Goal: Task Accomplishment & Management: Use online tool/utility

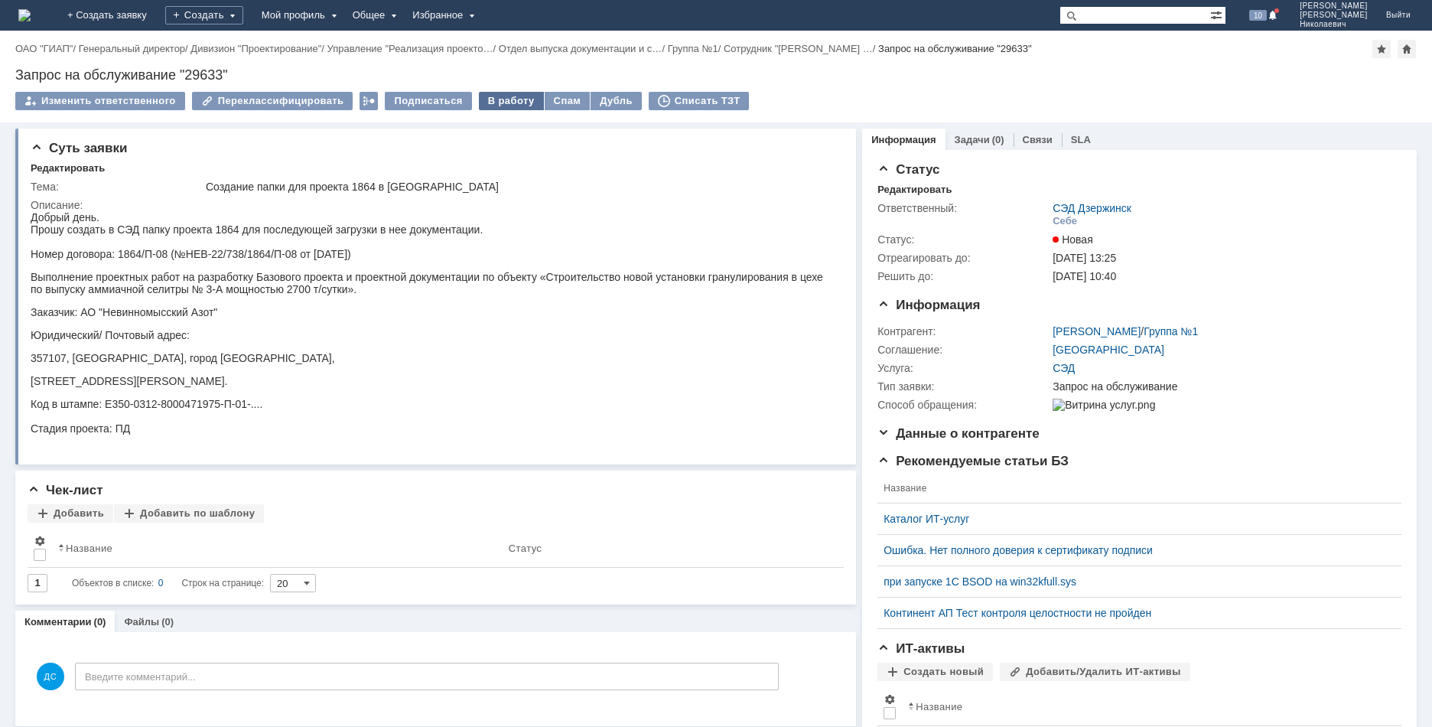
click at [512, 104] on div "В работу" at bounding box center [511, 101] width 65 height 18
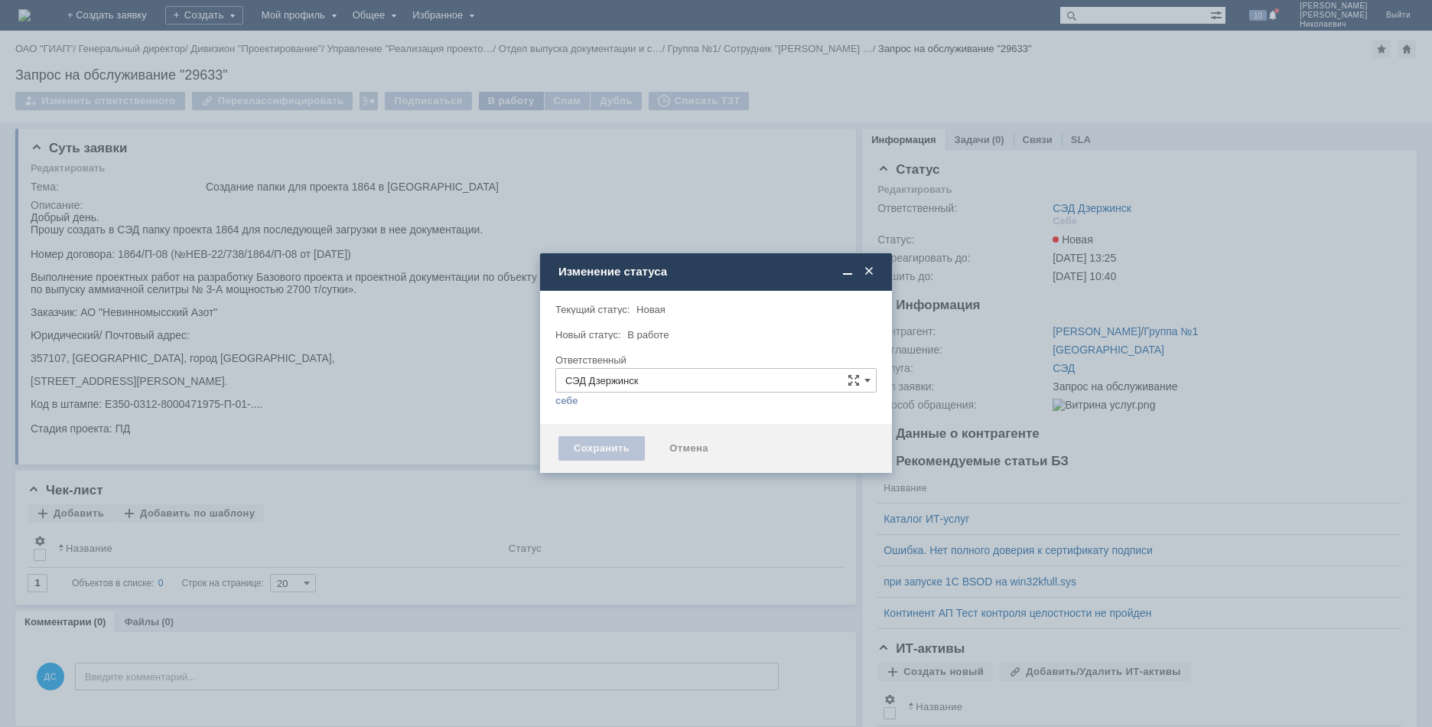
type input "[PERSON_NAME]"
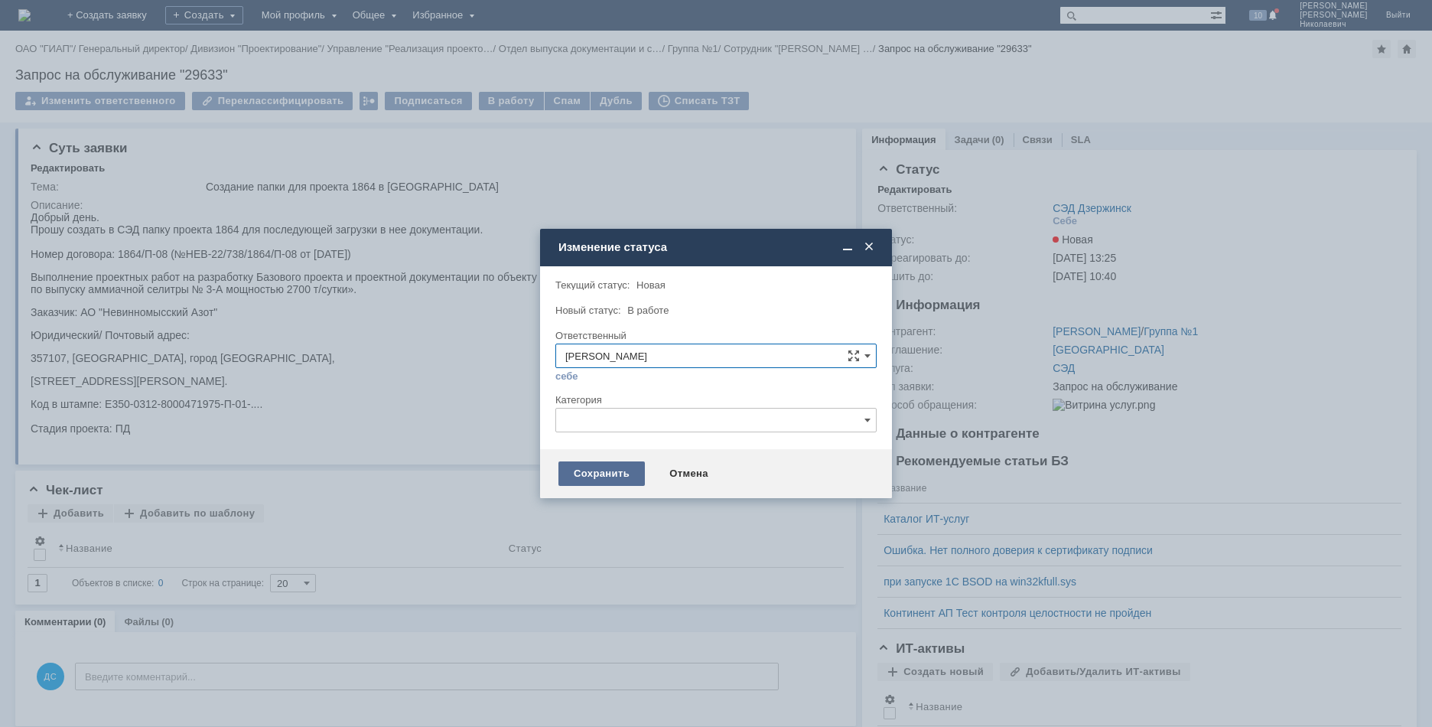
click at [604, 474] on div "Сохранить" at bounding box center [602, 473] width 86 height 24
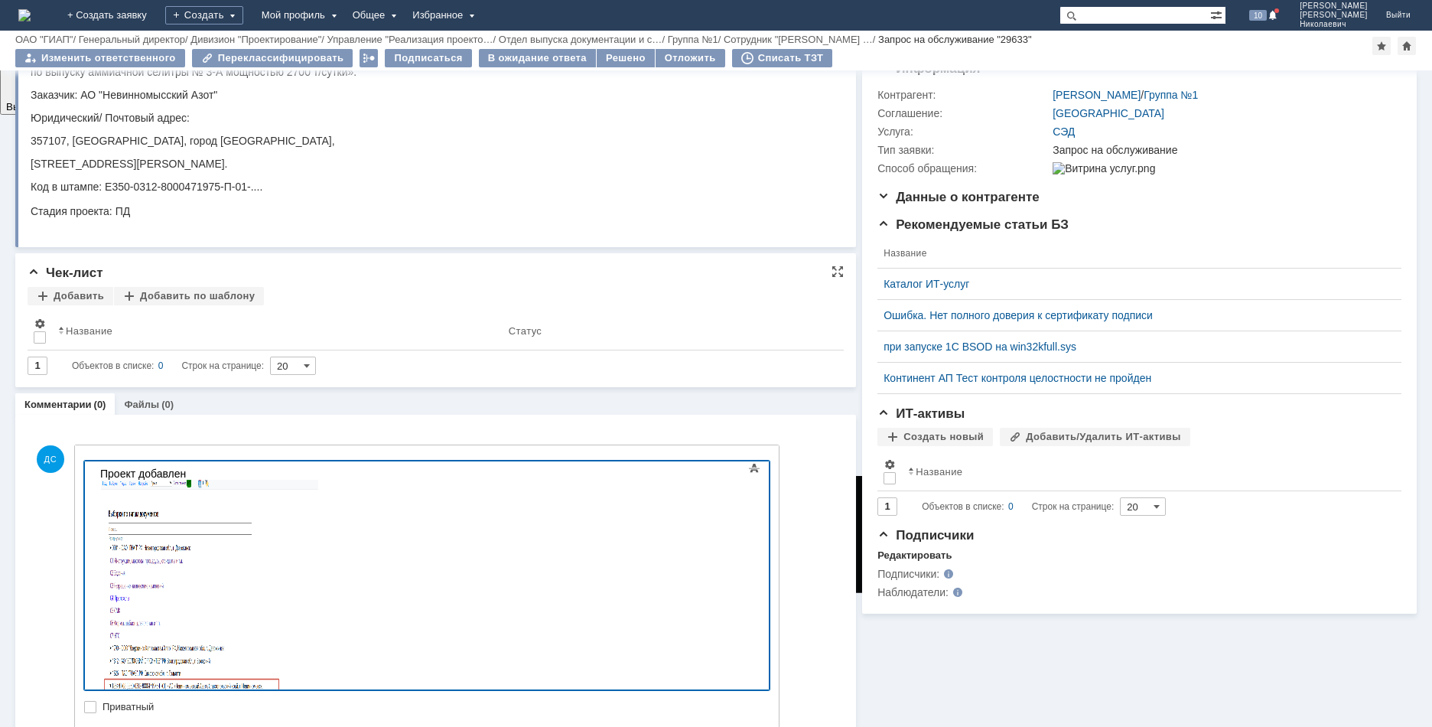
scroll to position [224, 0]
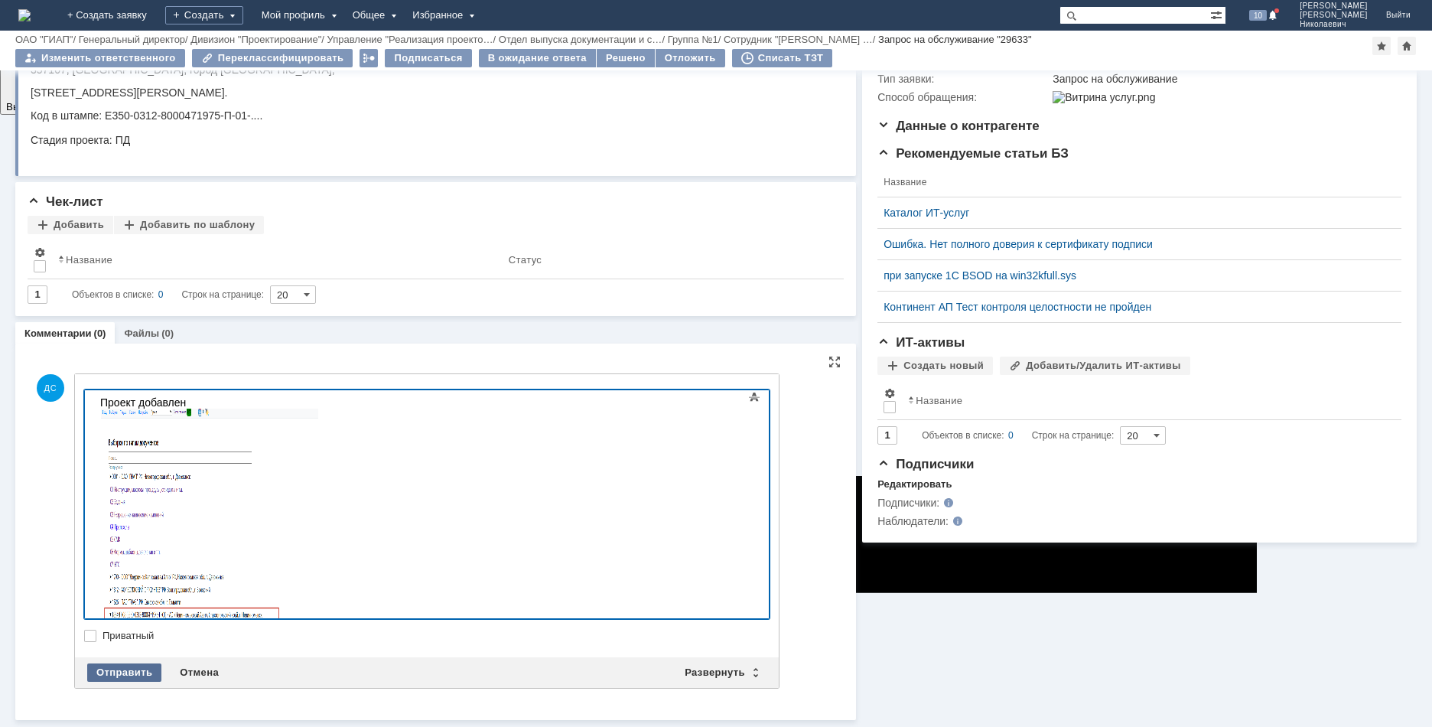
click at [110, 673] on div "Отправить" at bounding box center [124, 672] width 74 height 18
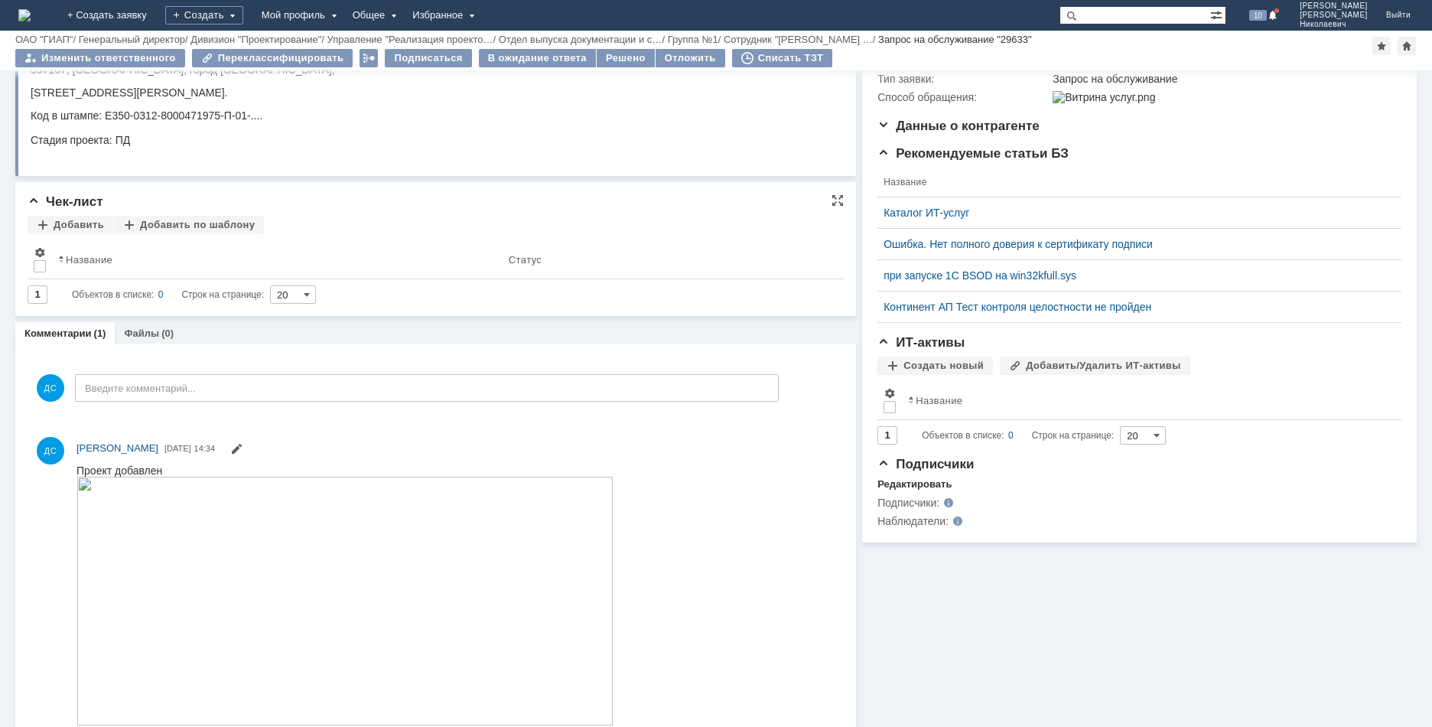
scroll to position [0, 0]
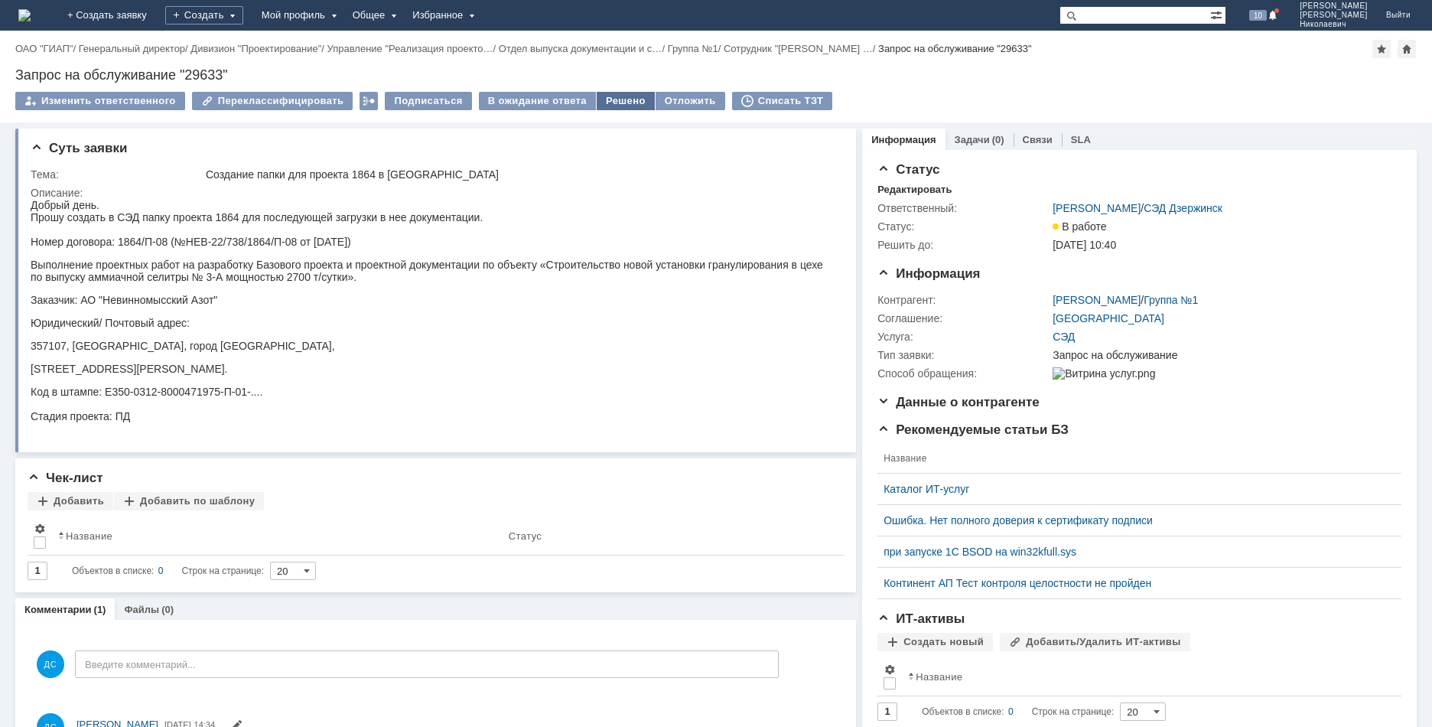
click at [607, 96] on div "Решено" at bounding box center [626, 101] width 58 height 18
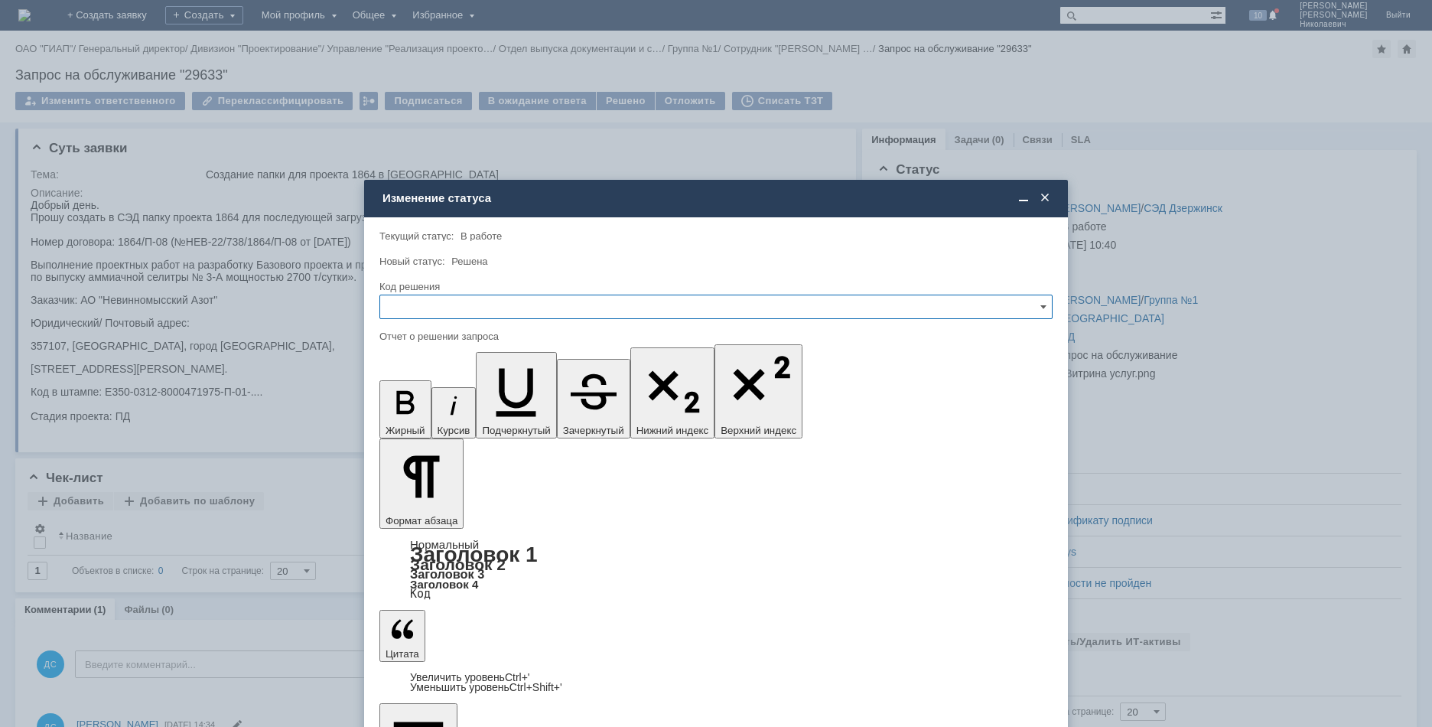
click at [490, 305] on input "text" at bounding box center [716, 307] width 673 height 24
click at [438, 410] on span "Решено" at bounding box center [715, 411] width 653 height 12
type input "Решено"
